Goal: Task Accomplishment & Management: Use online tool/utility

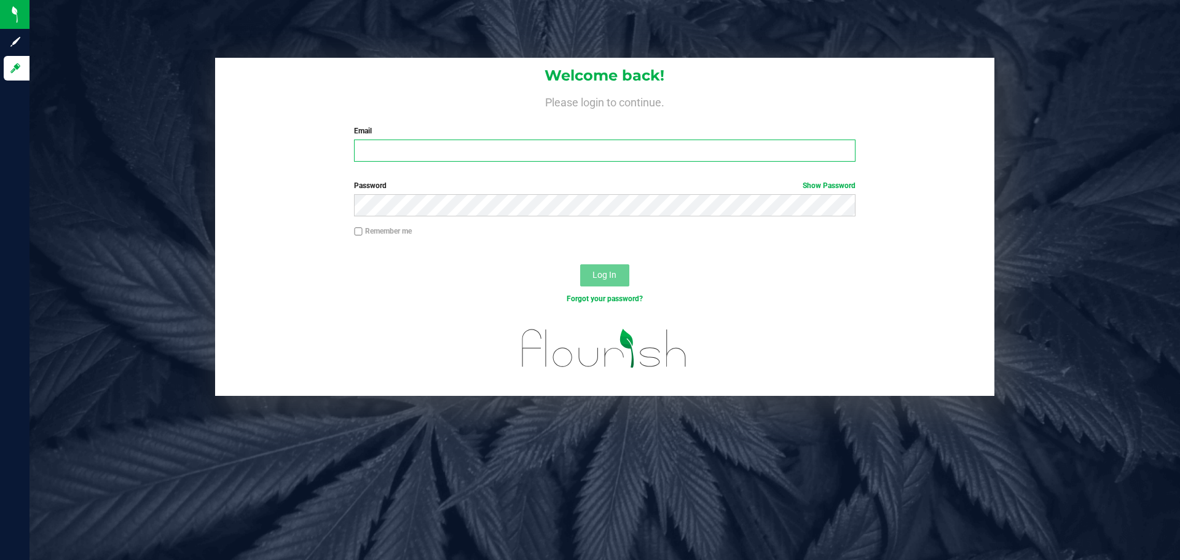
click at [659, 148] on input "Email" at bounding box center [604, 150] width 501 height 22
type input "[EMAIL_ADDRESS][DOMAIN_NAME]"
click at [580, 264] on button "Log In" at bounding box center [604, 275] width 49 height 22
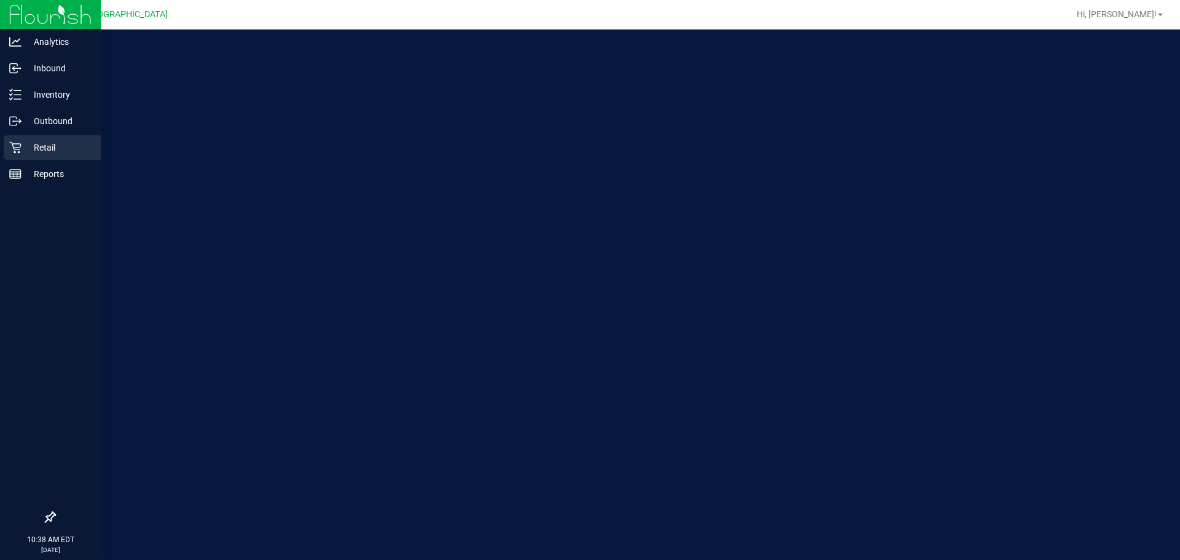
click at [44, 147] on p "Retail" at bounding box center [59, 147] width 74 height 15
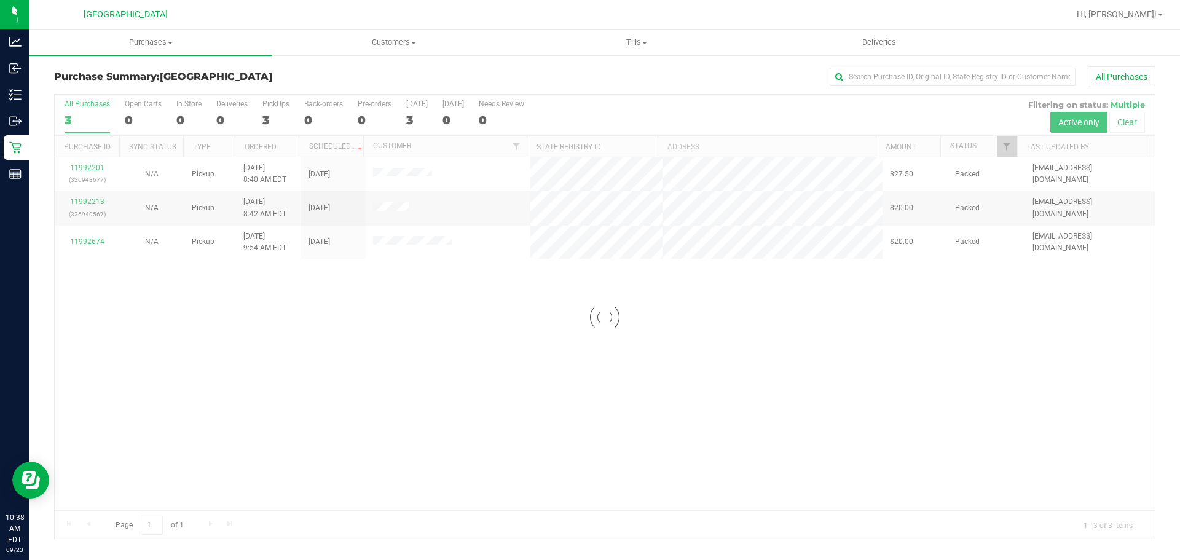
click at [570, 179] on div at bounding box center [605, 317] width 1100 height 445
